Goal: Find specific page/section: Find specific page/section

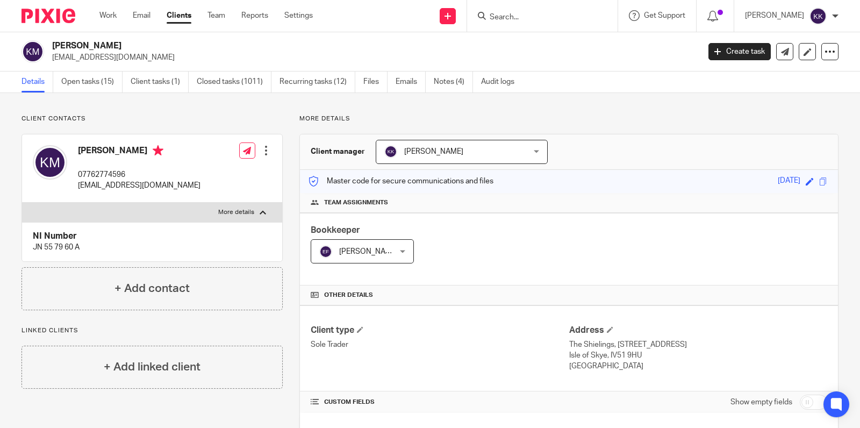
click at [571, 16] on input "Search" at bounding box center [536, 18] width 97 height 10
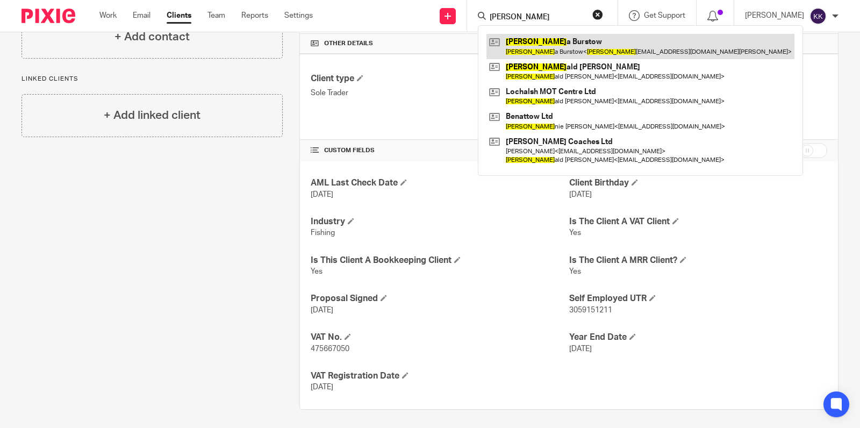
type input "[PERSON_NAME]"
click at [567, 44] on link at bounding box center [640, 46] width 308 height 25
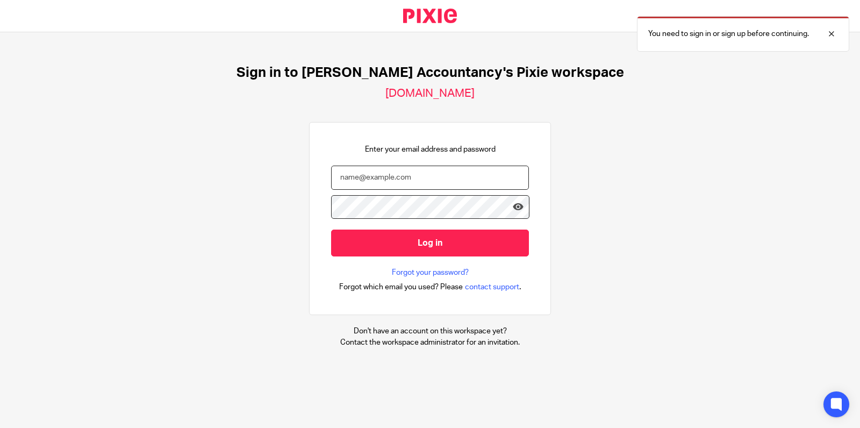
type input "karen@kennedyaccountancy.com"
click at [407, 258] on form "karen@kennedyaccountancy.com Log in" at bounding box center [430, 217] width 198 height 102
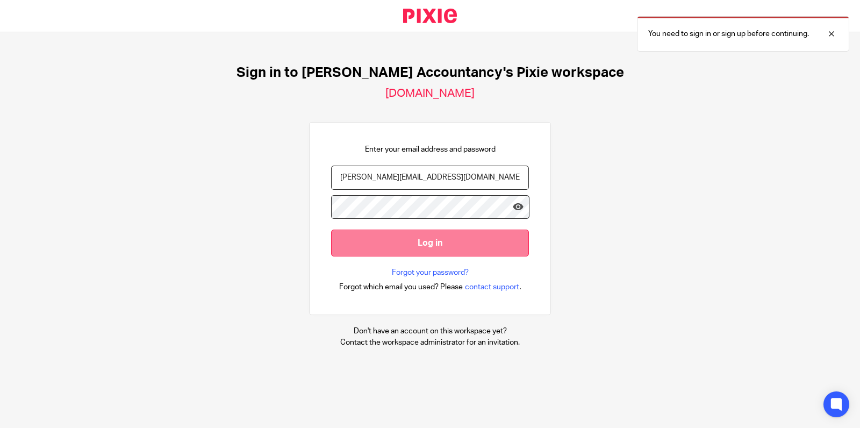
click at [415, 245] on input "Log in" at bounding box center [430, 242] width 198 height 26
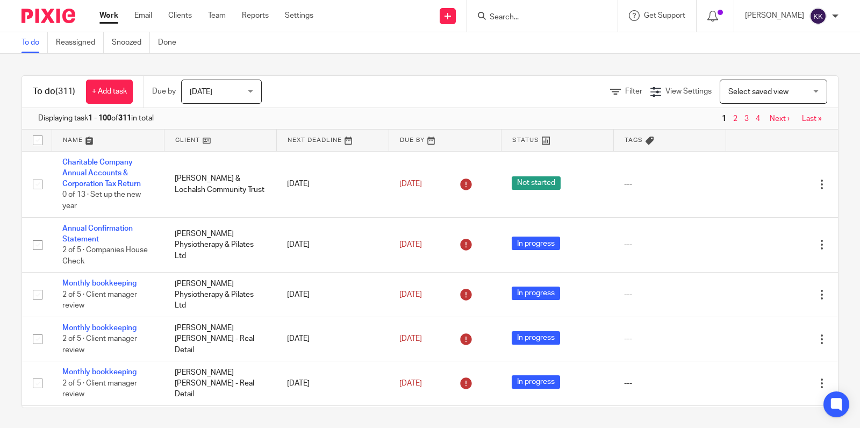
click at [544, 15] on input "Search" at bounding box center [536, 18] width 97 height 10
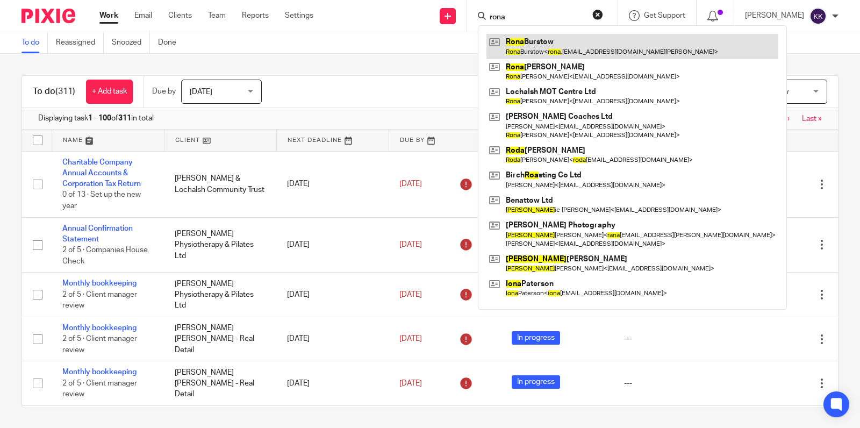
type input "rona"
click at [550, 45] on link at bounding box center [632, 46] width 292 height 25
